Goal: Task Accomplishment & Management: Use online tool/utility

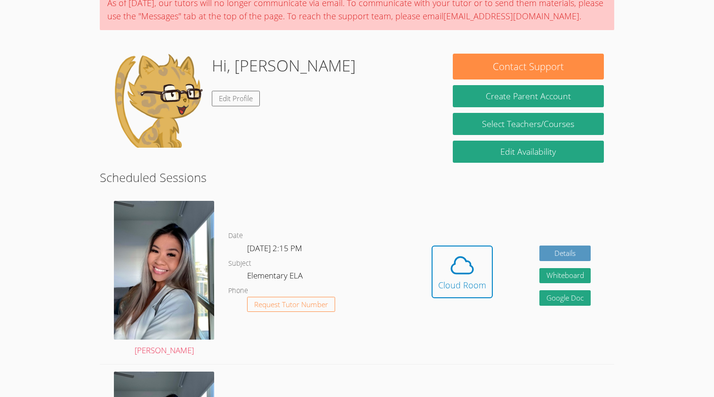
scroll to position [88, 0]
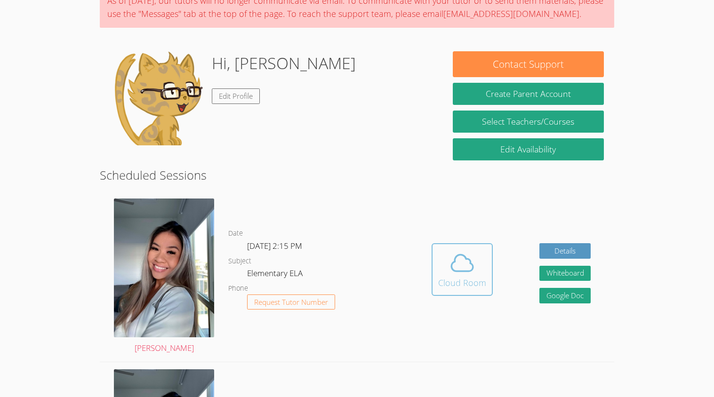
click at [477, 268] on span at bounding box center [462, 263] width 48 height 26
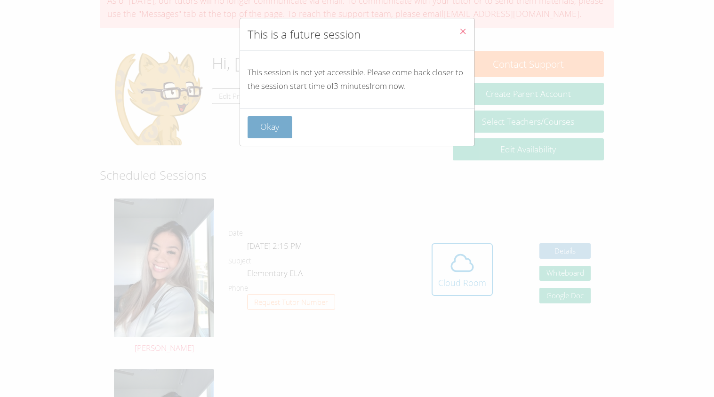
click at [266, 131] on button "Okay" at bounding box center [269, 127] width 45 height 22
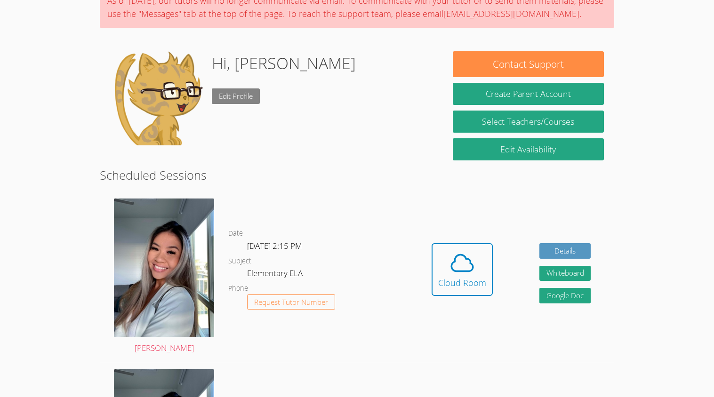
click at [238, 100] on link "Edit Profile" at bounding box center [236, 96] width 48 height 16
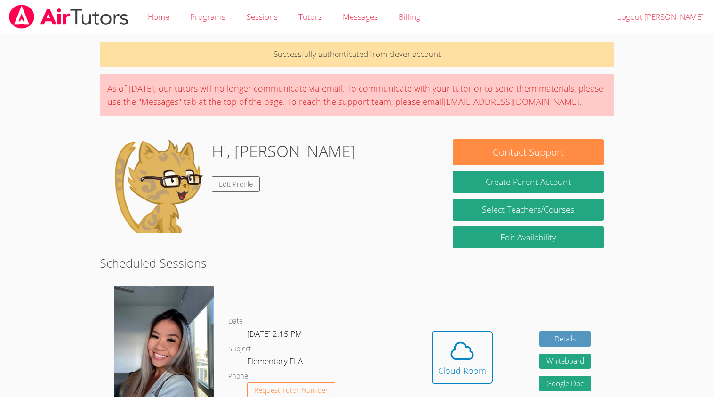
scroll to position [88, 0]
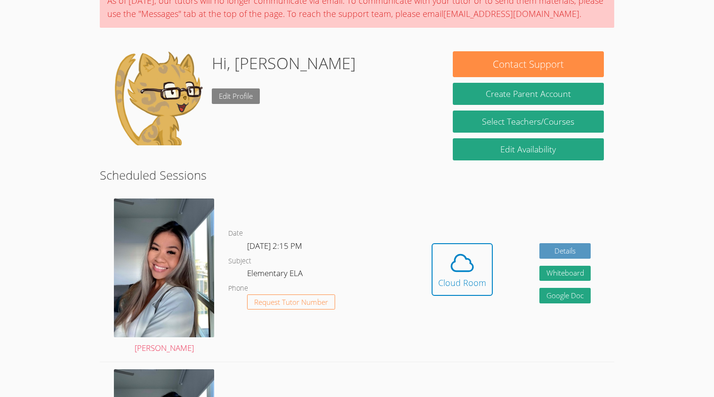
click at [240, 100] on link "Edit Profile" at bounding box center [236, 96] width 48 height 16
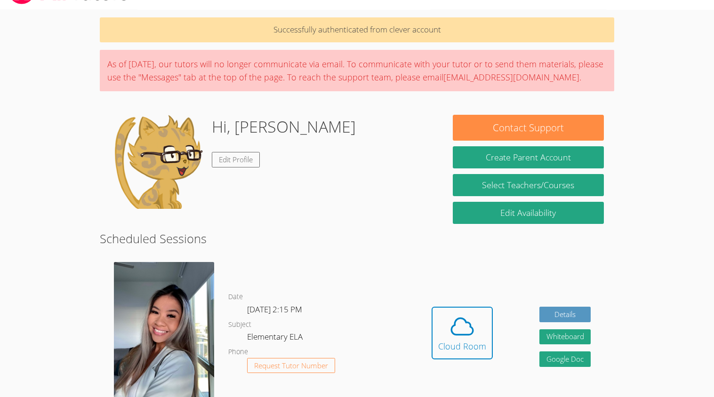
scroll to position [25, 0]
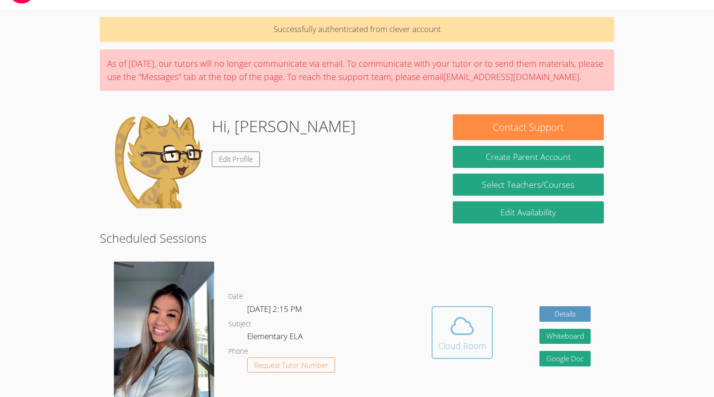
click at [475, 325] on span at bounding box center [462, 326] width 48 height 26
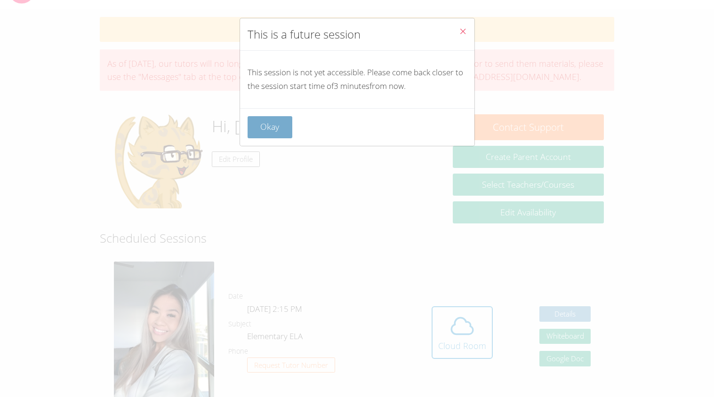
click at [267, 120] on button "Okay" at bounding box center [269, 127] width 45 height 22
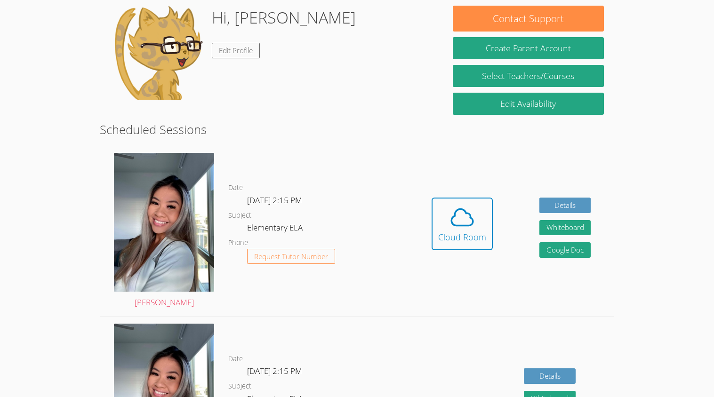
scroll to position [137, 0]
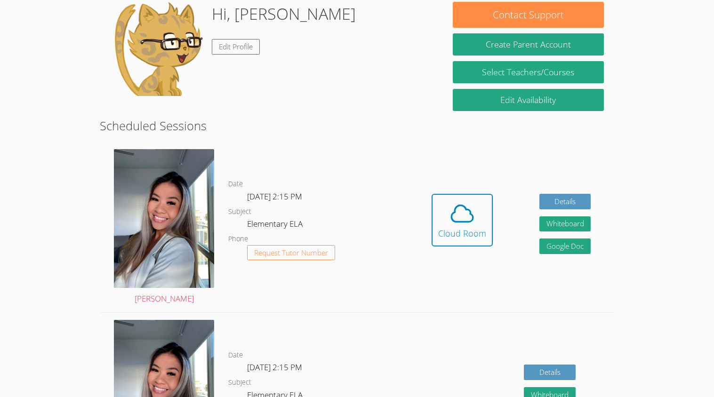
click at [148, 330] on img at bounding box center [164, 389] width 100 height 139
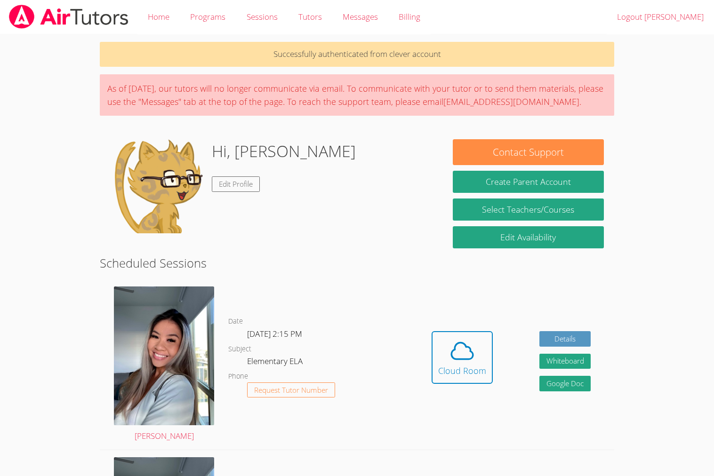
click at [303, 397] on dd "Request Tutor Number" at bounding box center [291, 398] width 88 height 32
click at [310, 392] on span "Request Tutor Number" at bounding box center [291, 390] width 74 height 7
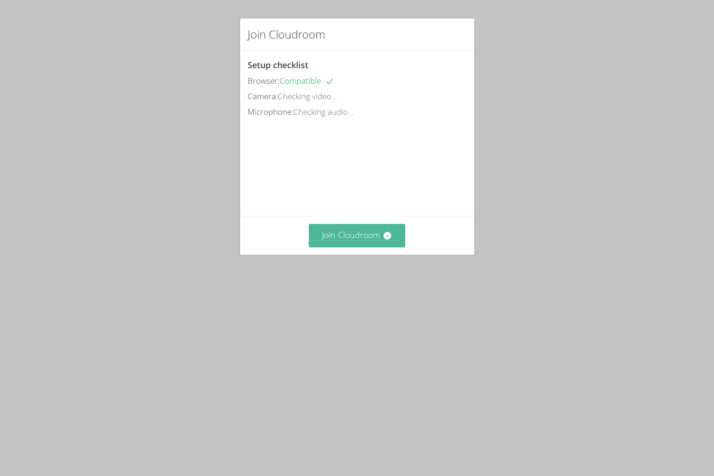
click at [391, 240] on icon at bounding box center [386, 235] width 9 height 9
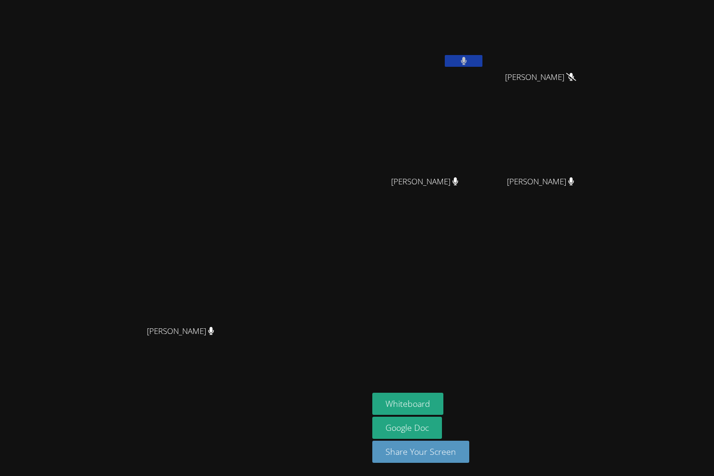
click at [576, 81] on icon at bounding box center [571, 77] width 10 height 8
click at [443, 399] on button "Whiteboard" at bounding box center [407, 404] width 71 height 22
click at [484, 54] on video at bounding box center [428, 35] width 112 height 63
click at [482, 57] on button at bounding box center [464, 61] width 38 height 12
click at [482, 64] on button at bounding box center [464, 61] width 38 height 12
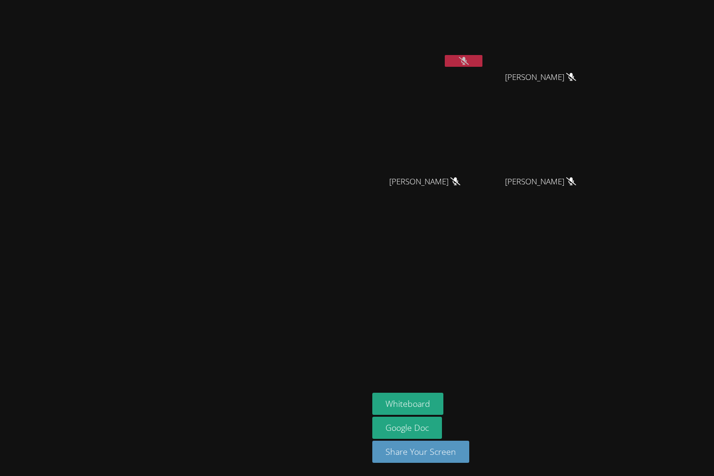
click at [482, 66] on button at bounding box center [464, 61] width 38 height 12
click at [600, 60] on video at bounding box center [544, 35] width 112 height 63
click at [484, 50] on video at bounding box center [428, 35] width 112 height 63
click at [469, 58] on icon at bounding box center [464, 61] width 10 height 8
click at [467, 58] on icon at bounding box center [464, 61] width 6 height 8
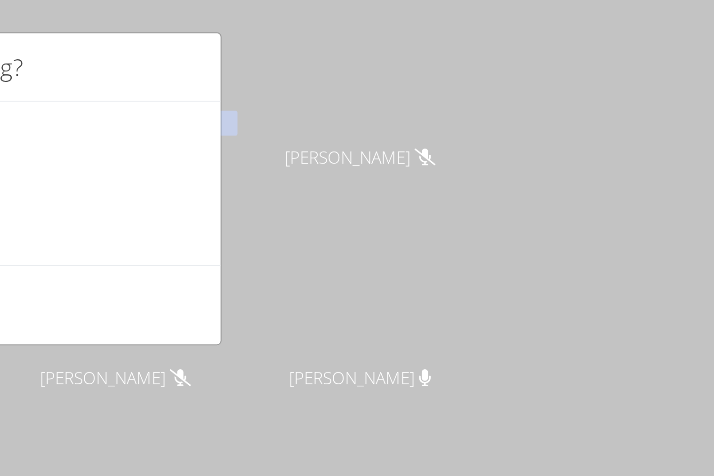
click at [576, 102] on div "How is your session going? Don't Understand Kinda Understand Completely Underst…" at bounding box center [357, 238] width 714 height 476
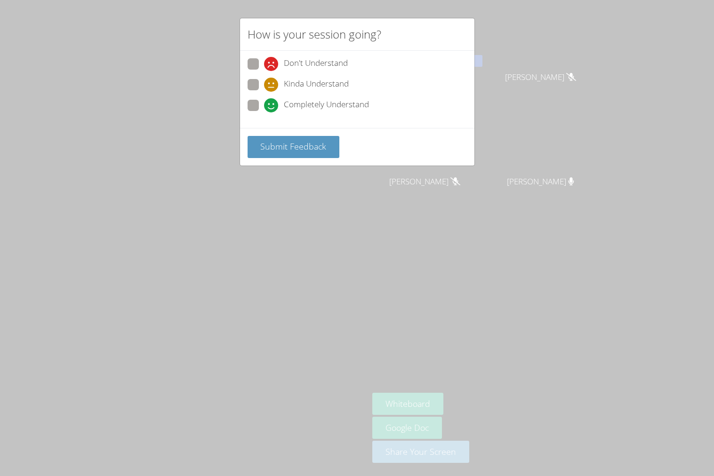
click at [264, 112] on span at bounding box center [264, 112] width 0 height 0
click at [264, 105] on input "Completely Understand" at bounding box center [268, 104] width 8 height 8
radio input "true"
click at [288, 148] on span "Submit Feedback" at bounding box center [293, 146] width 66 height 11
